Goal: Task Accomplishment & Management: Use online tool/utility

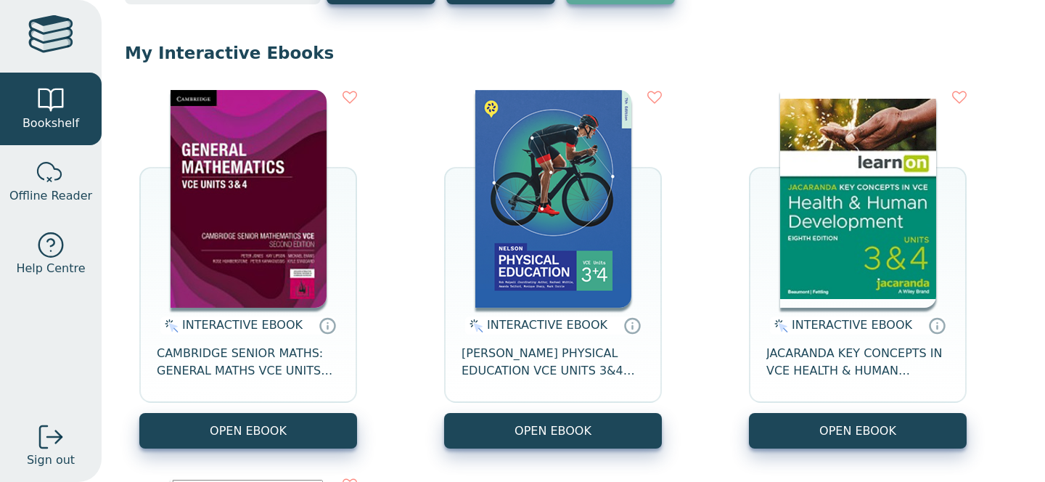
scroll to position [106, 0]
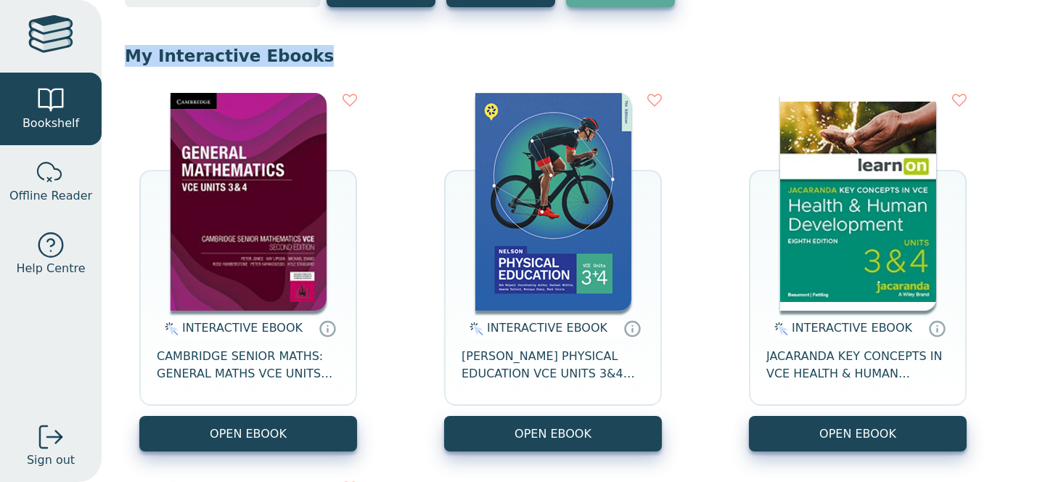
drag, startPoint x: 126, startPoint y: 52, endPoint x: 310, endPoint y: 73, distance: 184.8
drag, startPoint x: 311, startPoint y: 61, endPoint x: 121, endPoint y: 49, distance: 190.6
click at [121, 49] on div "Your Bookshelf Rose McDonald Year 12 / Mater Christi College My Support Tickets…" at bounding box center [574, 241] width 944 height 482
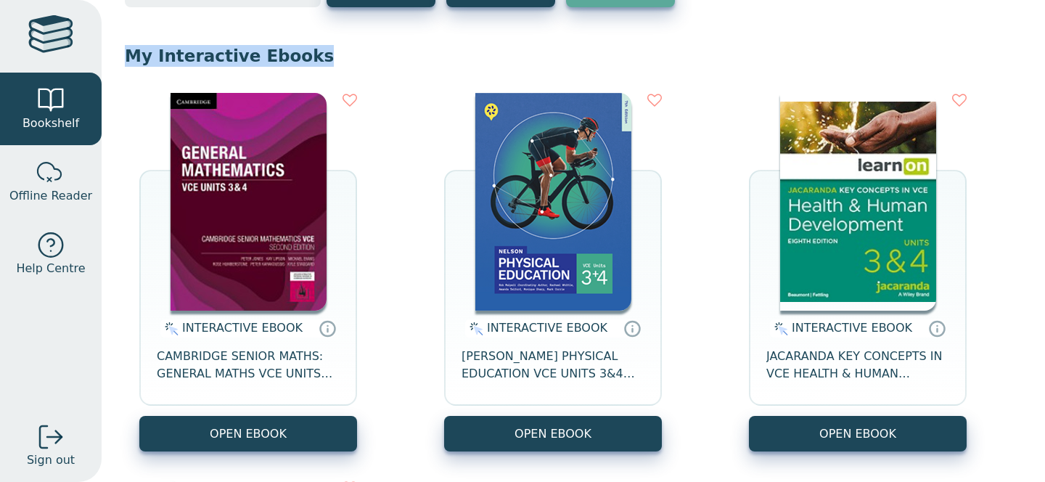
click at [121, 49] on div "Your Bookshelf Rose McDonald Year 12 / Mater Christi College My Support Tickets…" at bounding box center [574, 241] width 944 height 482
drag, startPoint x: 130, startPoint y: 54, endPoint x: 138, endPoint y: 65, distance: 13.5
click at [137, 65] on p "My Interactive Ebooks" at bounding box center [573, 56] width 897 height 22
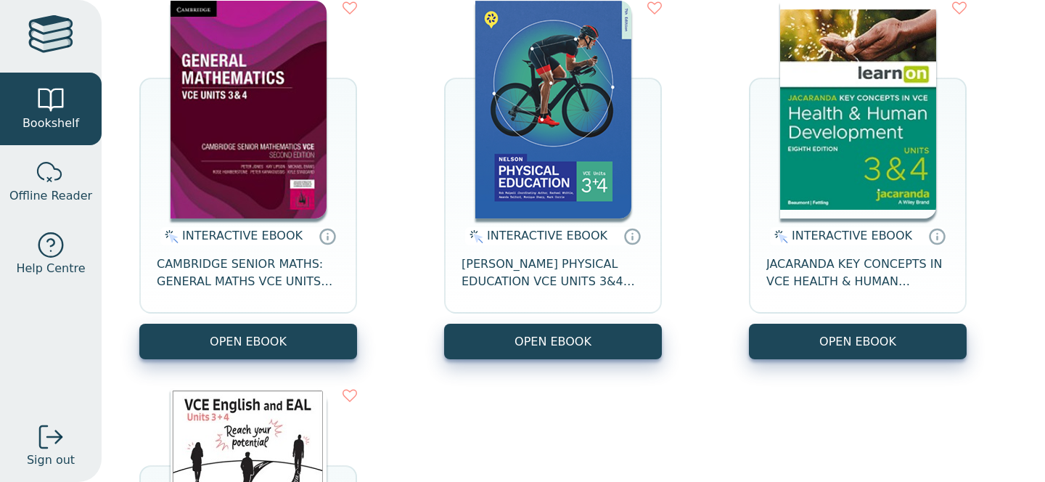
scroll to position [212, 0]
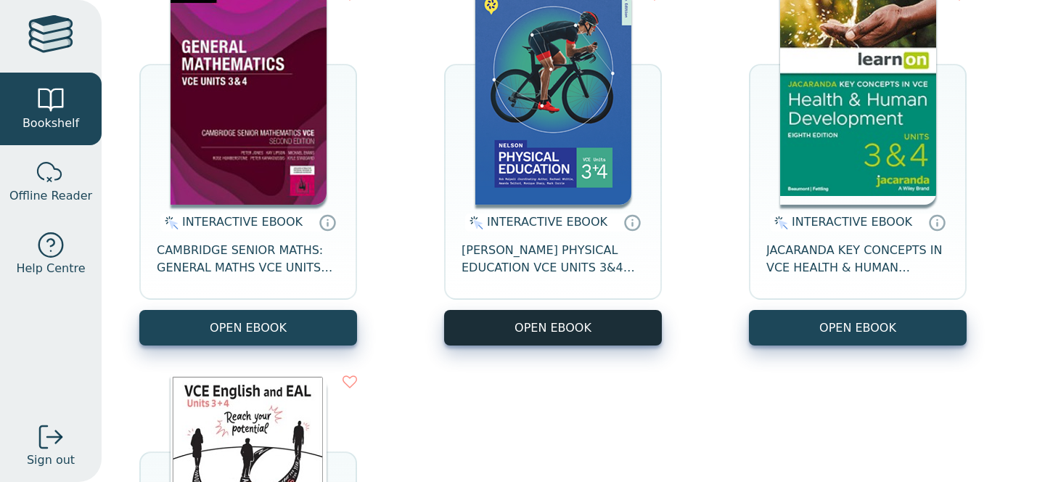
click at [530, 321] on button "OPEN EBOOK" at bounding box center [553, 328] width 218 height 36
